Goal: Find specific page/section: Find specific page/section

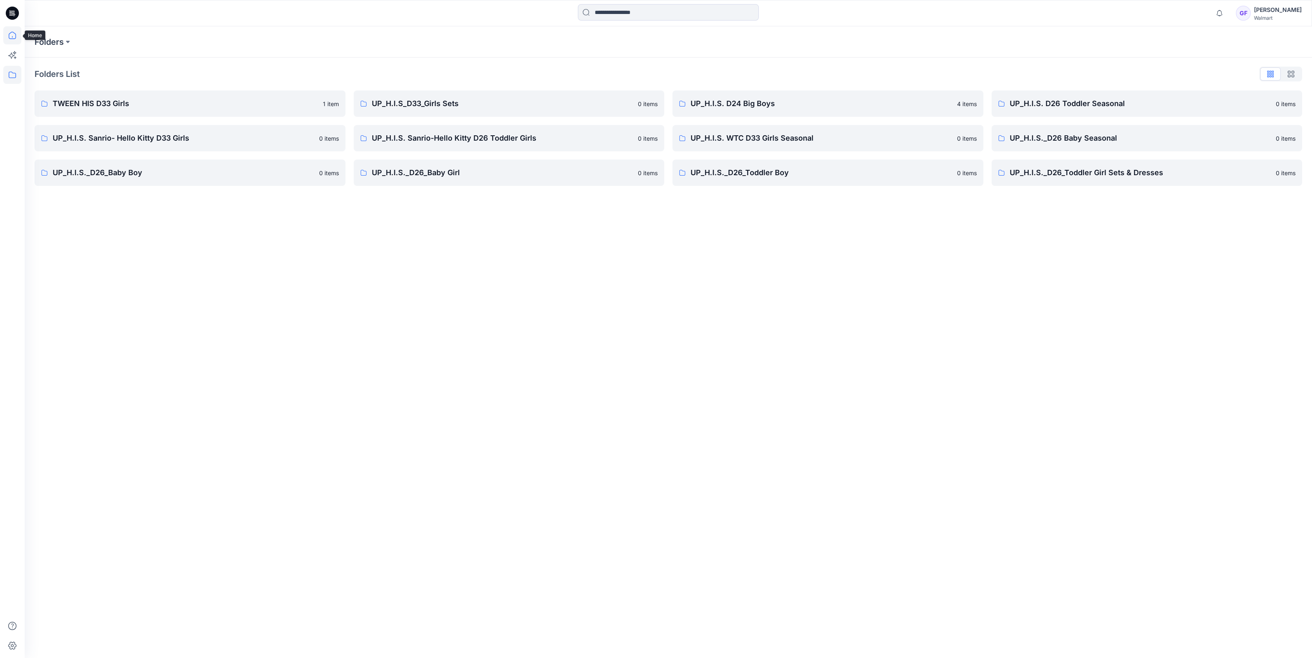
click at [9, 37] on icon at bounding box center [12, 35] width 18 height 18
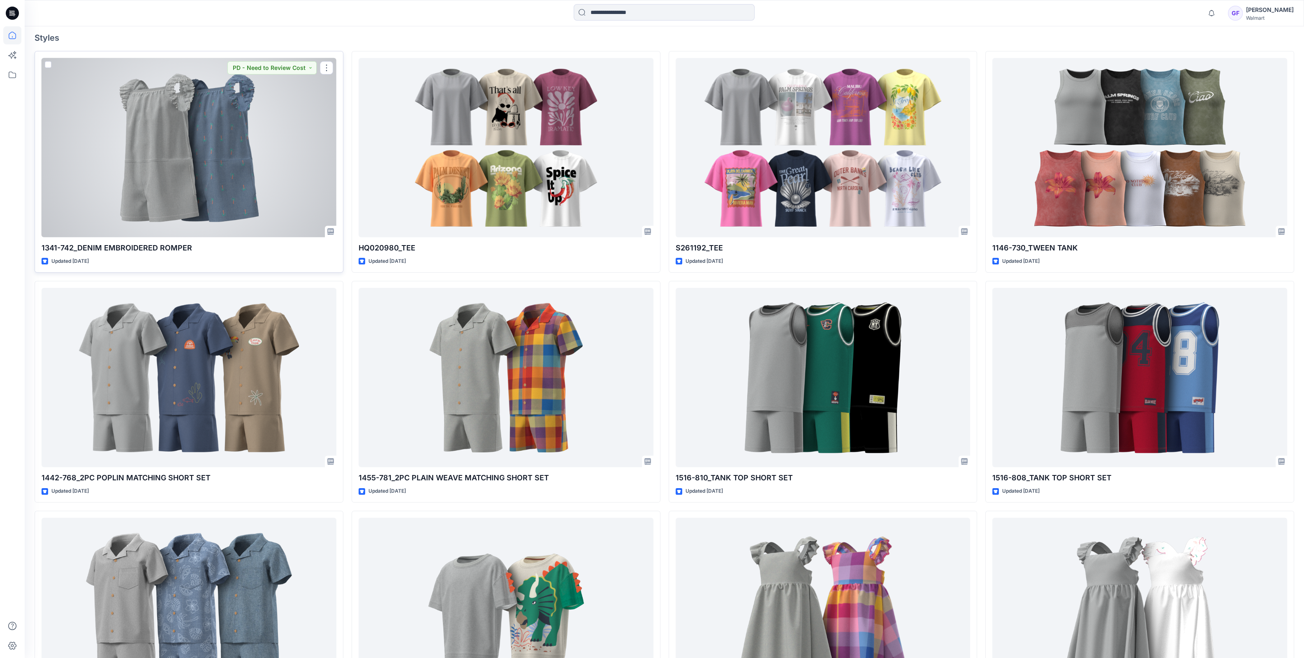
scroll to position [154, 0]
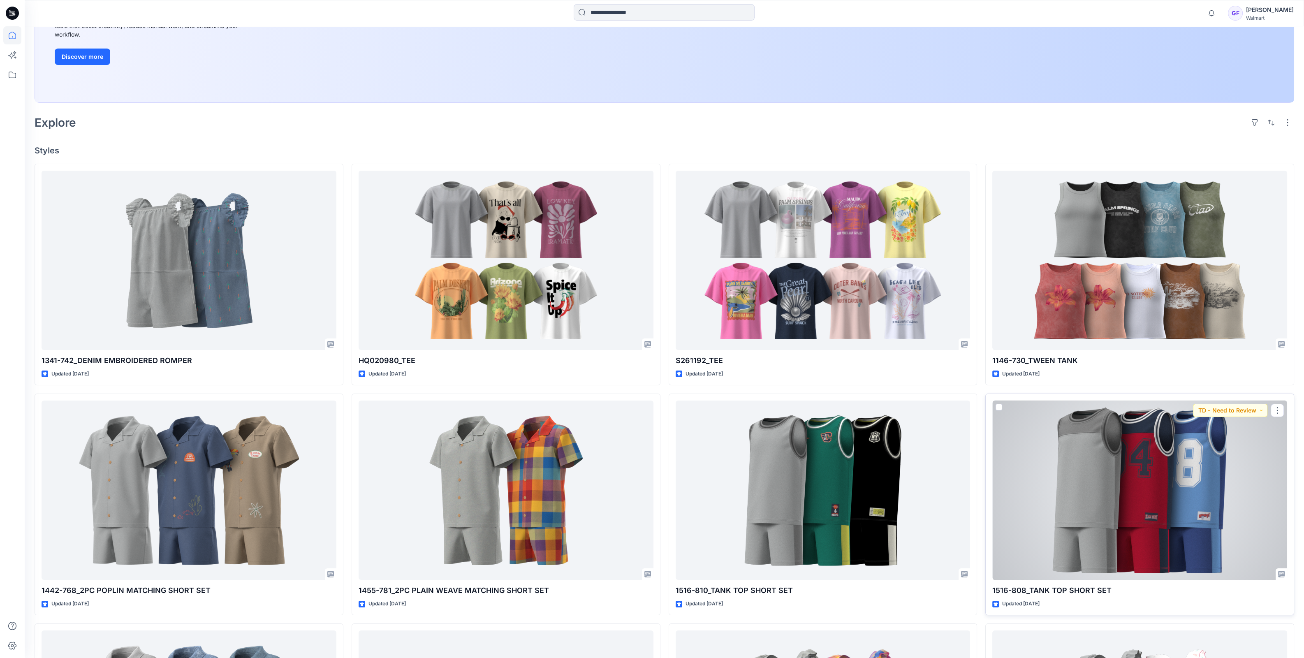
click at [1024, 524] on div at bounding box center [1139, 491] width 295 height 180
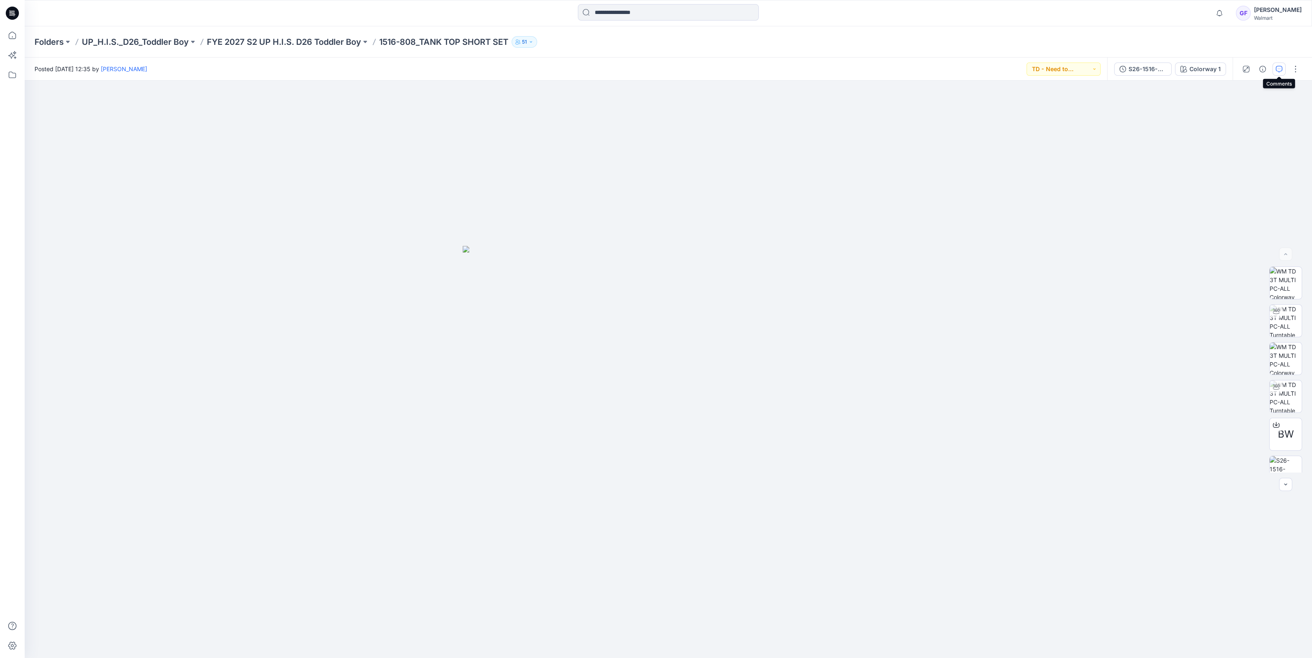
click at [1279, 64] on button "button" at bounding box center [1278, 69] width 13 height 13
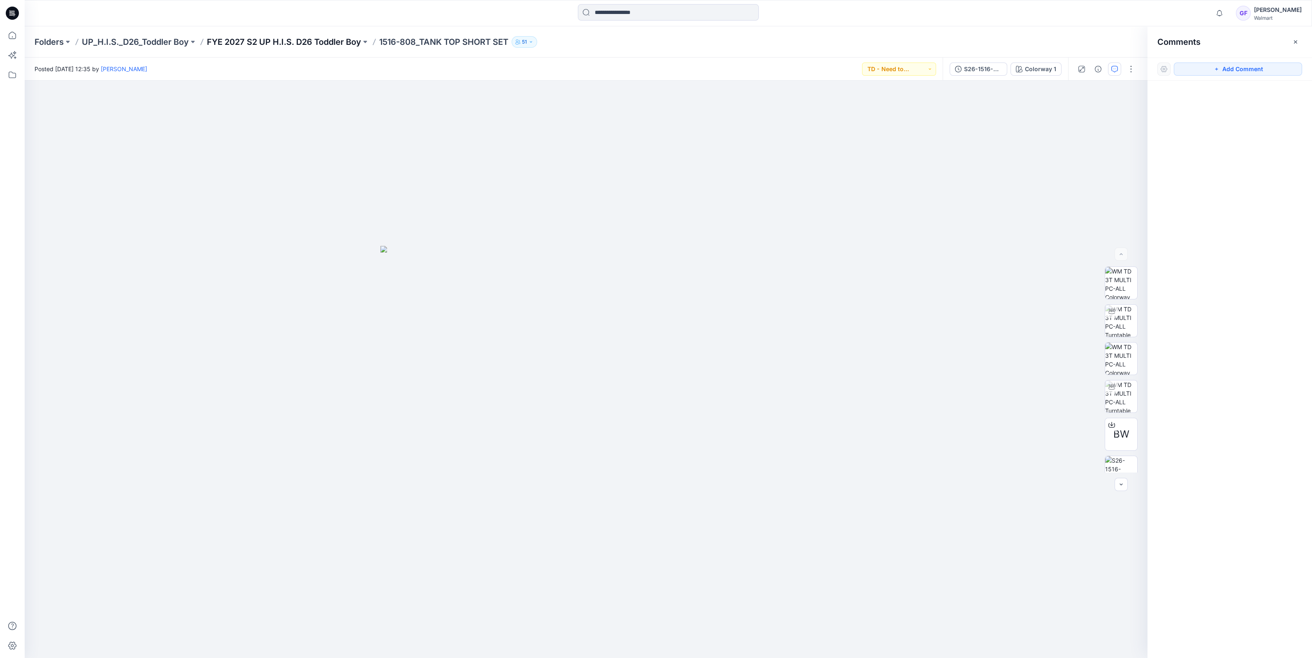
click at [317, 39] on p "FYE 2027 S2 UP H.I.S. D26 Toddler Boy" at bounding box center [284, 42] width 154 height 12
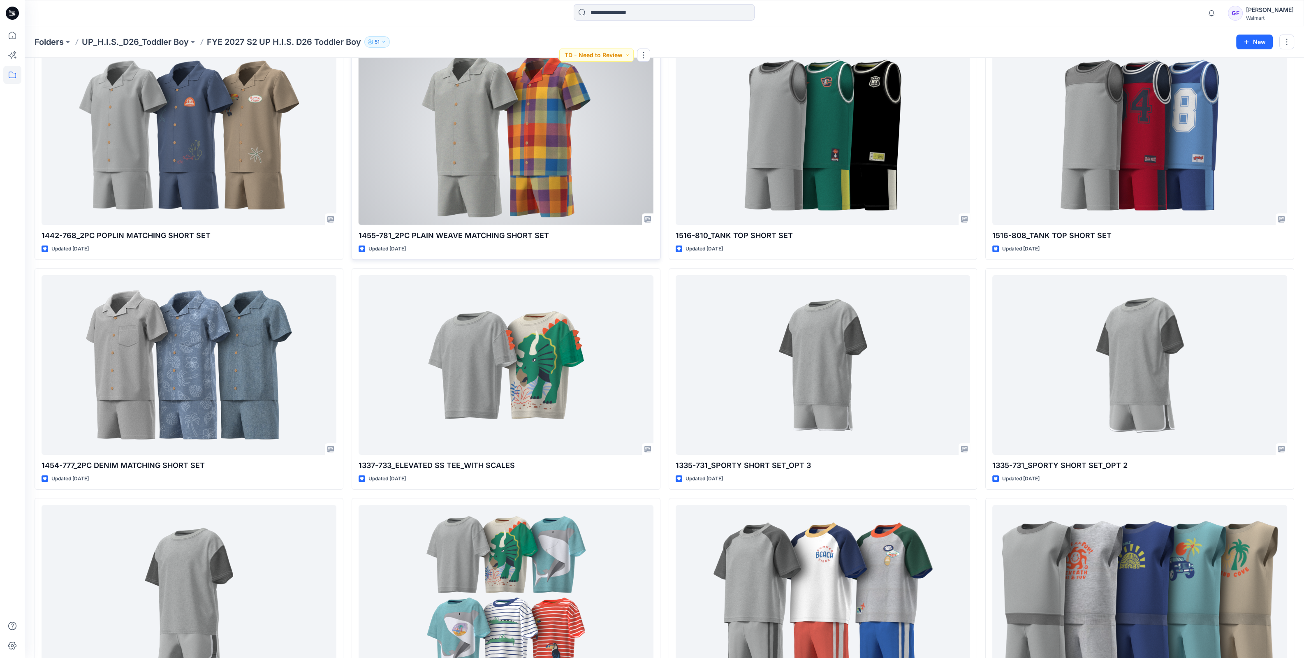
scroll to position [155, 0]
